Goal: Task Accomplishment & Management: Use online tool/utility

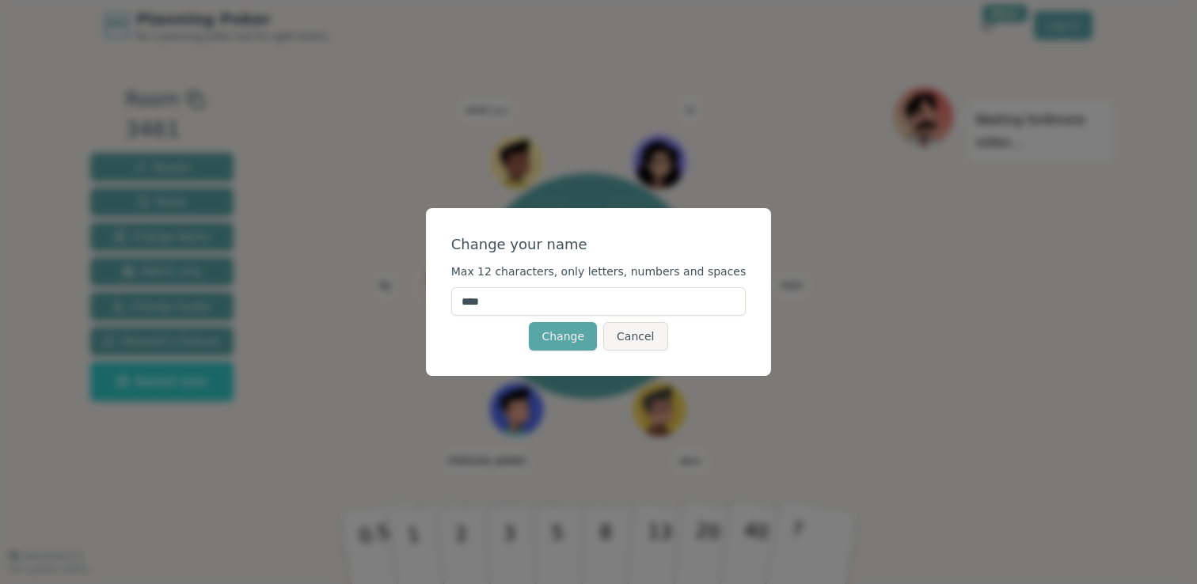
drag, startPoint x: 504, startPoint y: 302, endPoint x: 460, endPoint y: 302, distance: 44.3
click at [460, 302] on div "Change your name Max 12 characters, only letters, numbers and spaces **** Chang…" at bounding box center [599, 292] width 346 height 168
type input "*****"
click at [561, 330] on button "Change" at bounding box center [563, 336] width 68 height 28
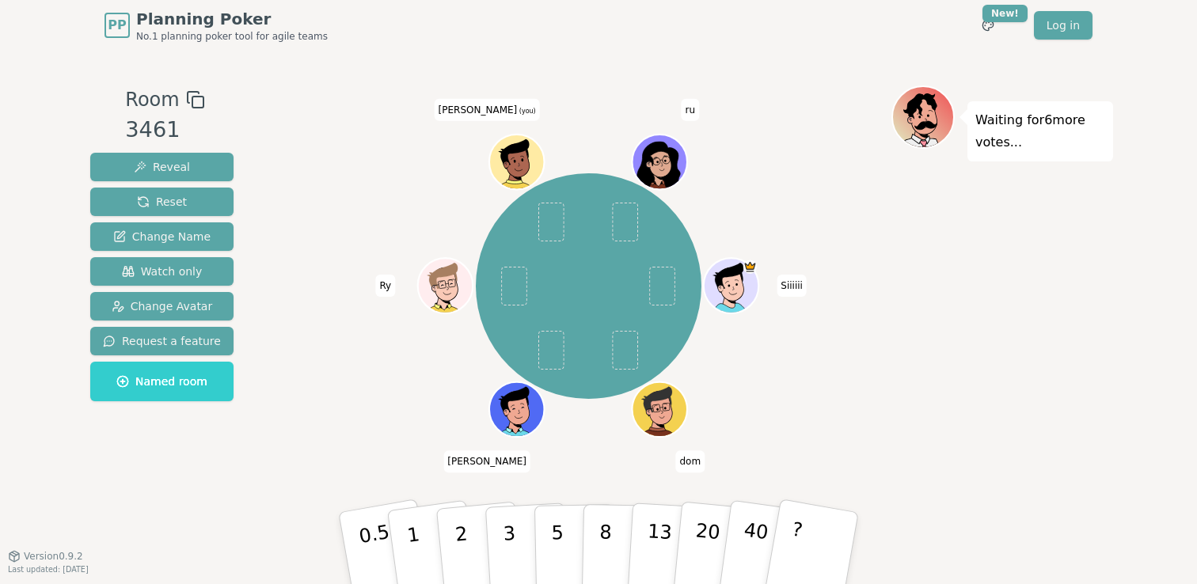
click at [788, 51] on div "Room 3461 Reveal Reset Change Name Watch only Change Avatar Request a feature N…" at bounding box center [598, 303] width 1029 height 505
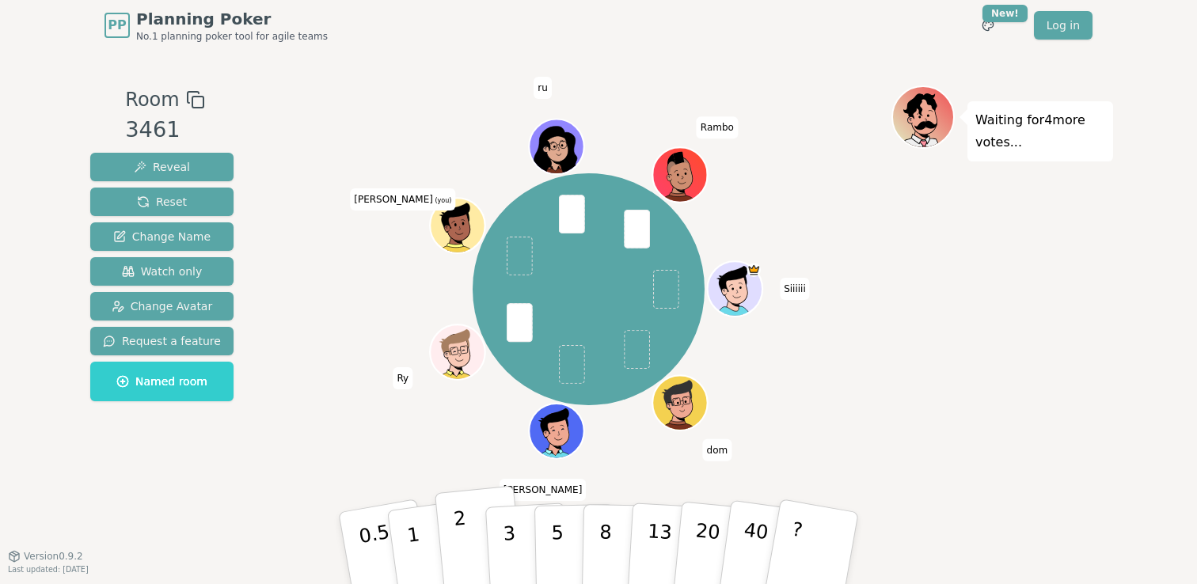
click at [453, 533] on button "2" at bounding box center [480, 549] width 90 height 126
click at [514, 533] on p "3" at bounding box center [510, 550] width 17 height 86
click at [450, 534] on button "2" at bounding box center [480, 549] width 90 height 126
click at [463, 529] on p "2" at bounding box center [463, 550] width 21 height 86
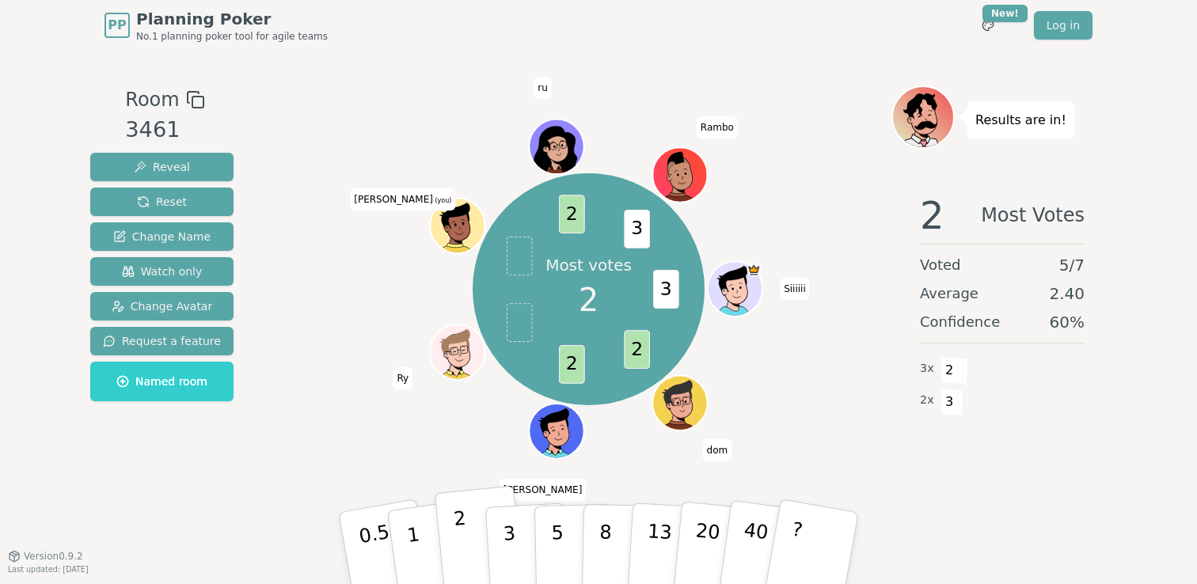
click at [461, 538] on p "2" at bounding box center [463, 550] width 21 height 86
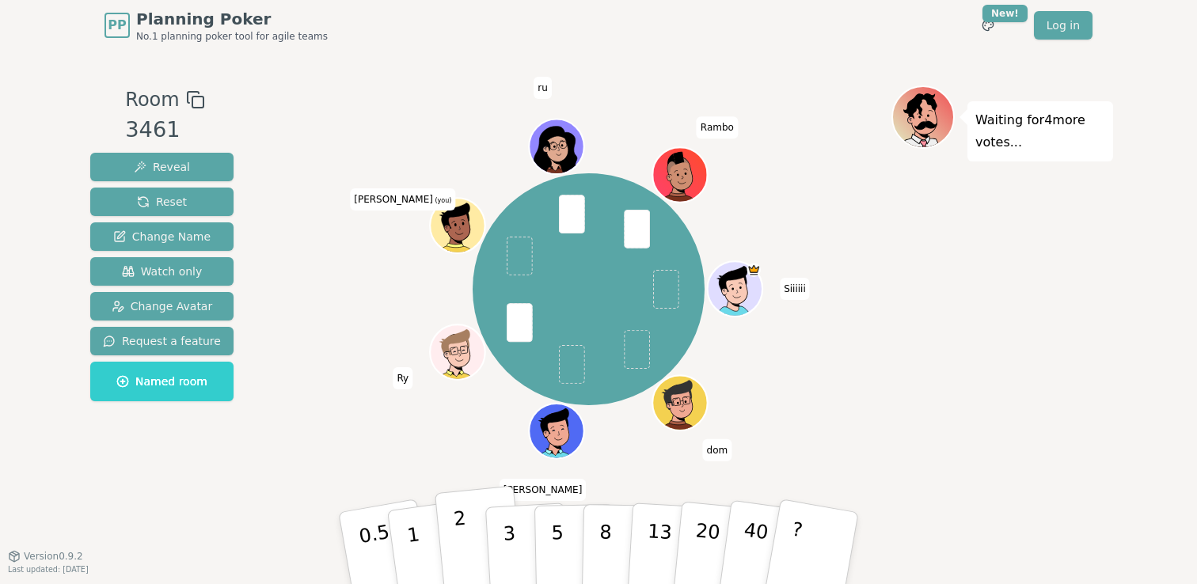
click at [458, 532] on p "2" at bounding box center [463, 550] width 21 height 86
click at [455, 545] on button "2" at bounding box center [480, 549] width 90 height 126
click at [461, 546] on p "2" at bounding box center [463, 550] width 21 height 86
click at [455, 530] on p "2" at bounding box center [463, 550] width 21 height 86
click at [462, 531] on p "2" at bounding box center [463, 550] width 21 height 86
